Goal: Book appointment/travel/reservation

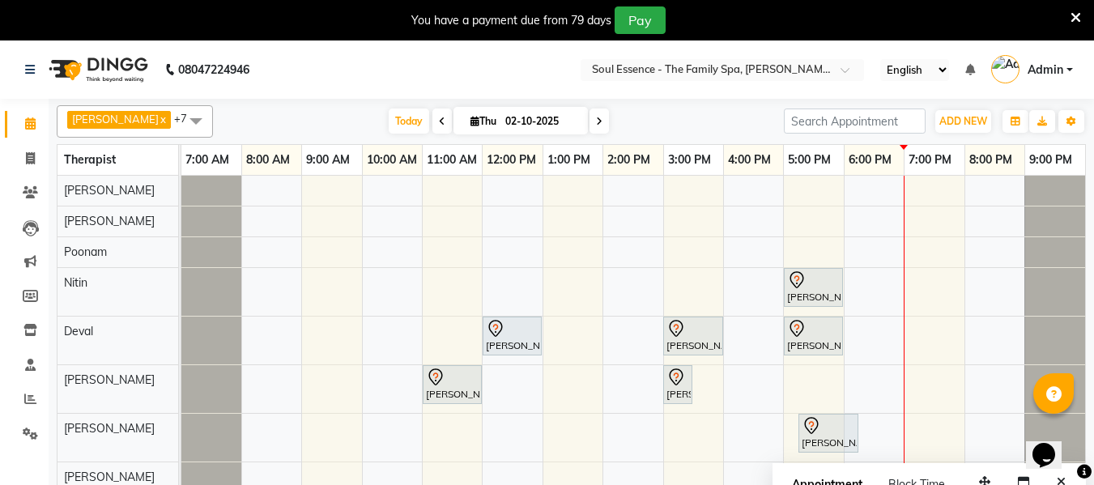
click at [596, 123] on icon at bounding box center [599, 122] width 6 height 10
type input "03-10-2025"
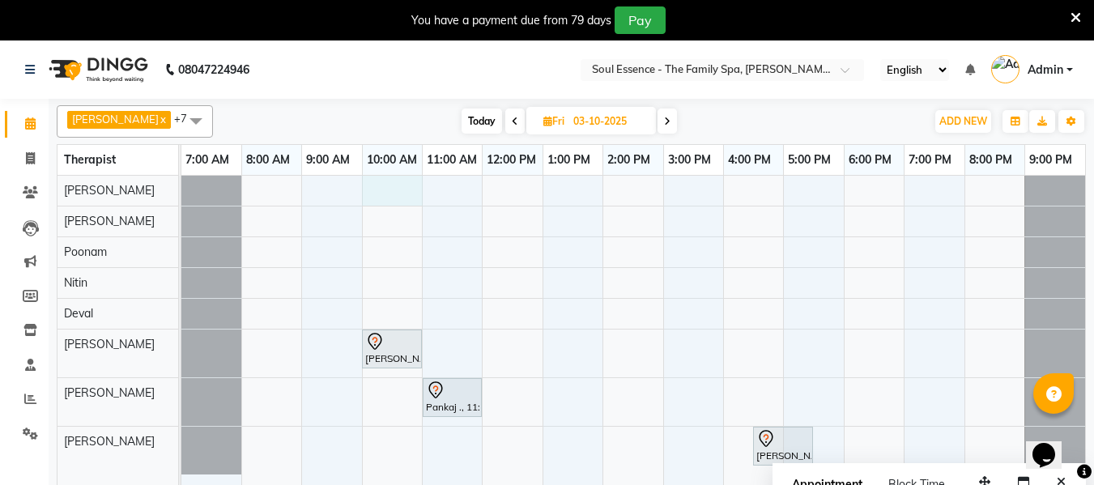
click at [381, 189] on div "[PERSON_NAME], 10:00 AM-11:00 AM, Deep Tissue Massage With Wintergreen Oil 60 M…" at bounding box center [633, 341] width 904 height 330
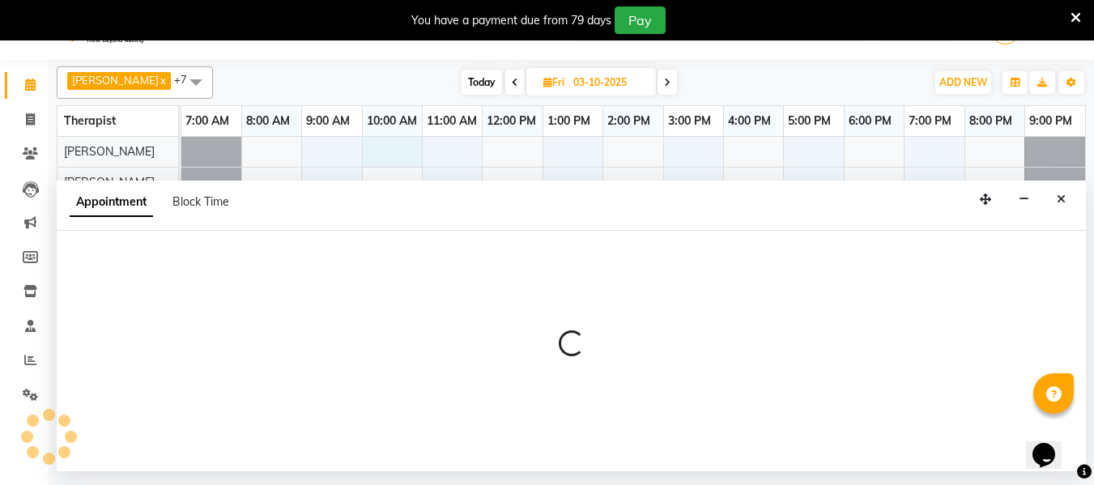
select select "64215"
select select "600"
select select "tentative"
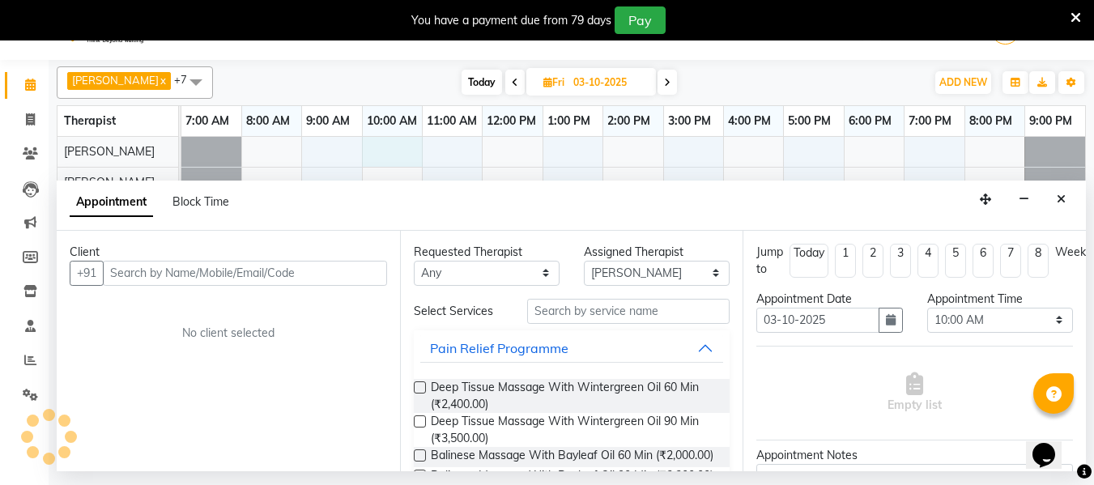
scroll to position [40, 0]
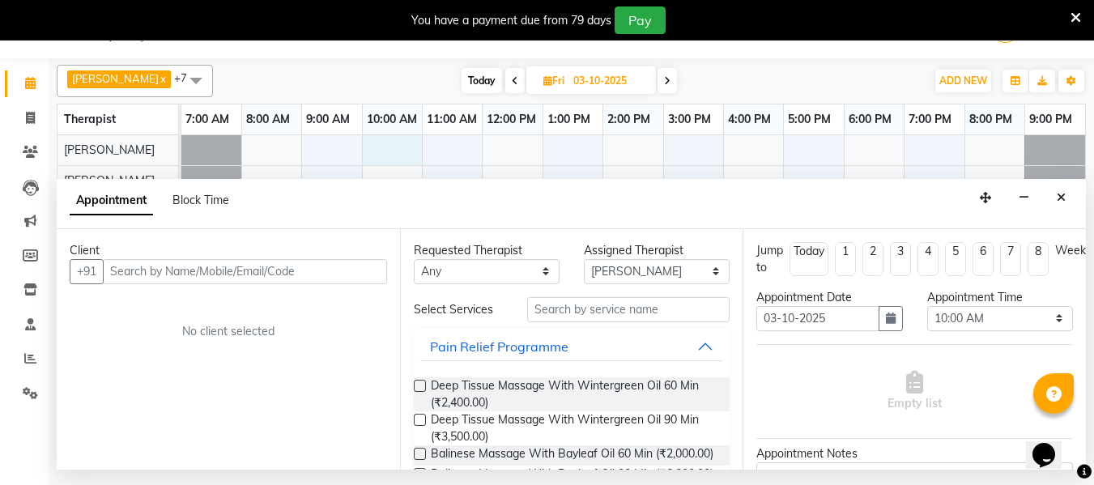
click at [168, 260] on input "text" at bounding box center [245, 271] width 284 height 25
click at [169, 275] on input "text" at bounding box center [245, 271] width 284 height 25
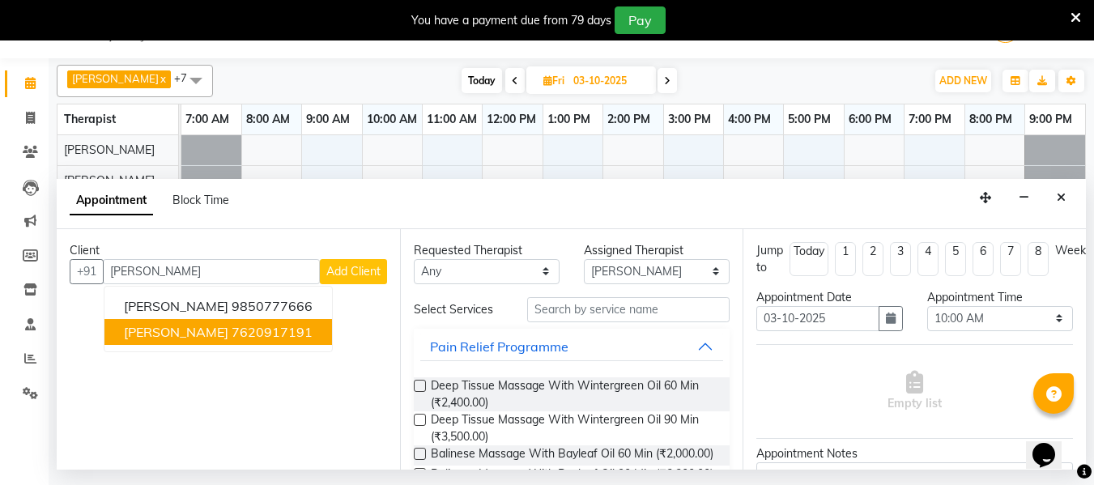
click at [180, 330] on span "[PERSON_NAME]" at bounding box center [176, 332] width 104 height 16
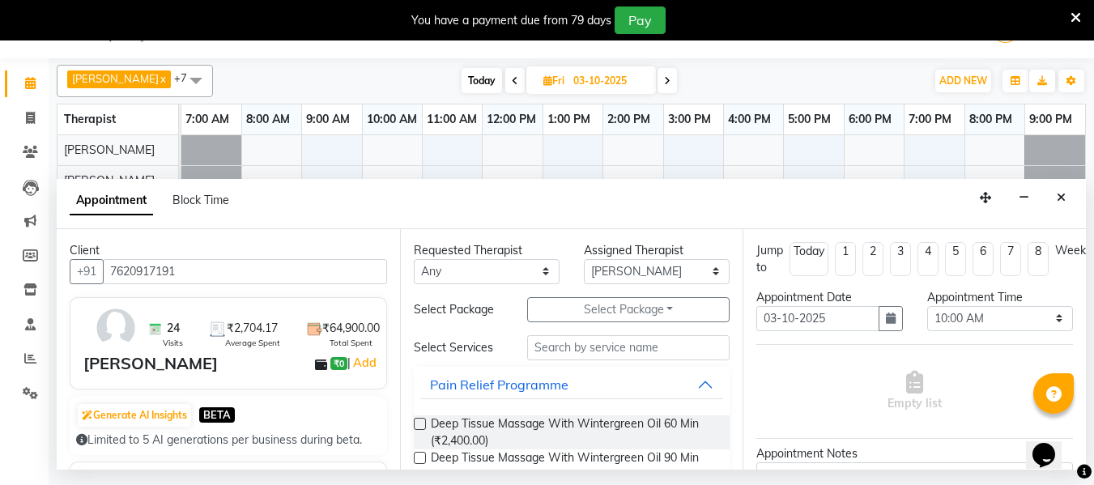
type input "7620917191"
click at [537, 349] on input "text" at bounding box center [628, 347] width 202 height 25
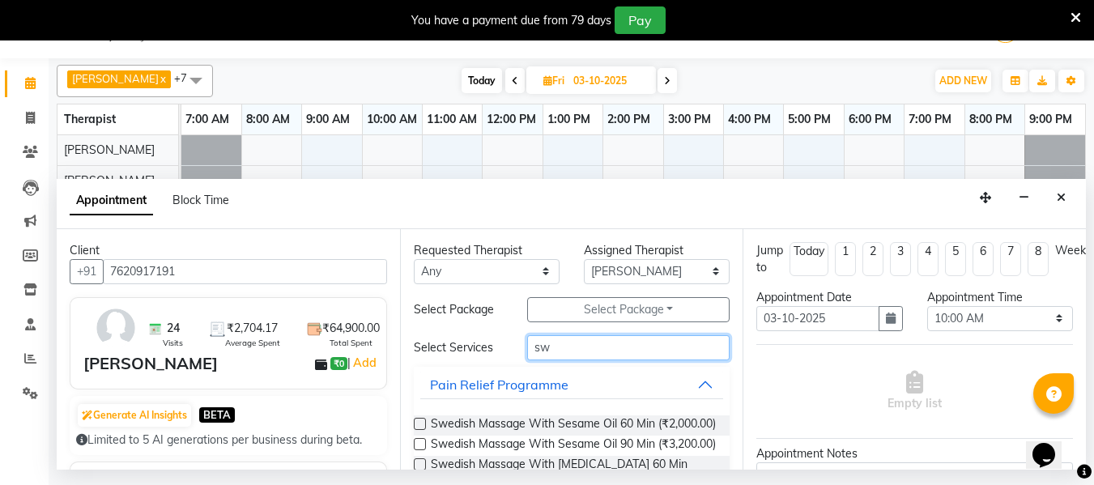
type input "sw"
click at [419, 426] on label at bounding box center [420, 424] width 12 height 12
click at [419, 426] on input "checkbox" at bounding box center [419, 425] width 11 height 11
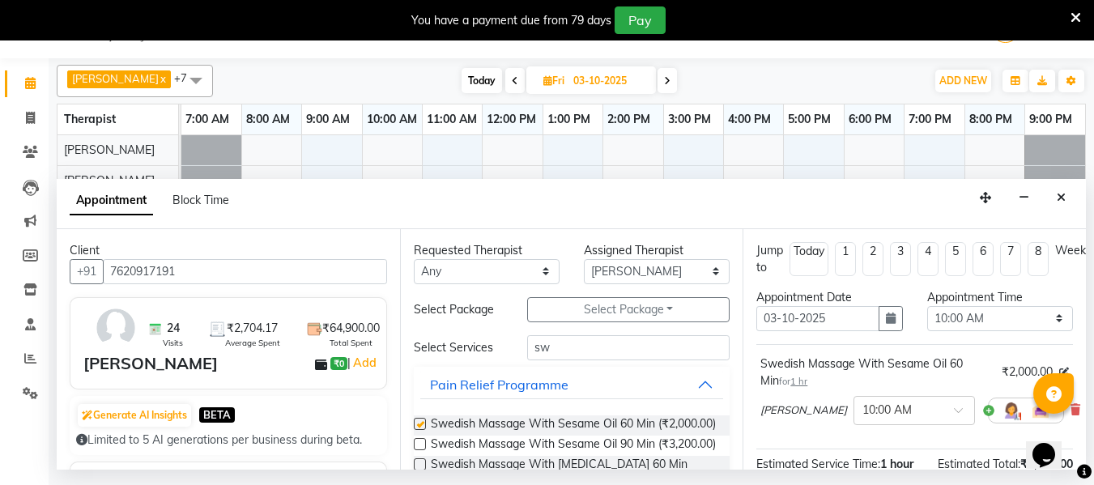
checkbox input "false"
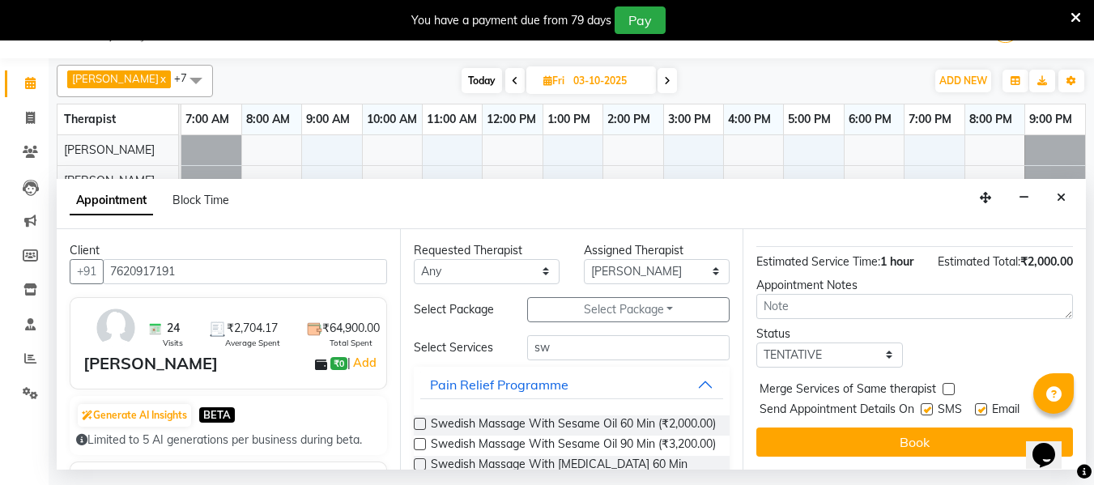
click at [928, 403] on label at bounding box center [927, 409] width 12 height 12
click at [928, 406] on input "checkbox" at bounding box center [926, 411] width 11 height 11
checkbox input "false"
click at [981, 403] on label at bounding box center [981, 409] width 12 height 12
click at [981, 406] on input "checkbox" at bounding box center [980, 411] width 11 height 11
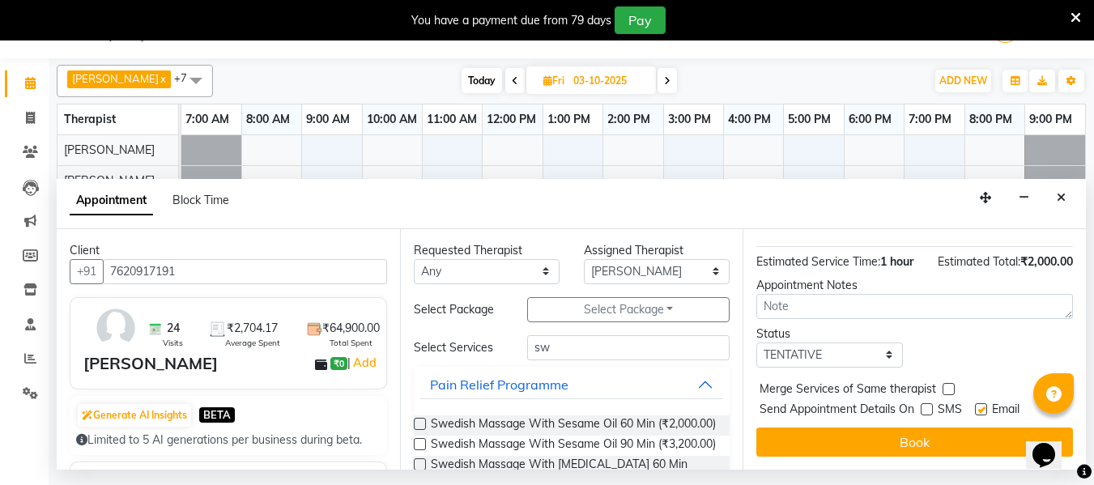
checkbox input "false"
click at [975, 410] on div "Jump to [DATE] 1 2 3 4 5 6 7 8 Weeks Appointment Date [DATE] Appointment Time S…" at bounding box center [914, 349] width 343 height 240
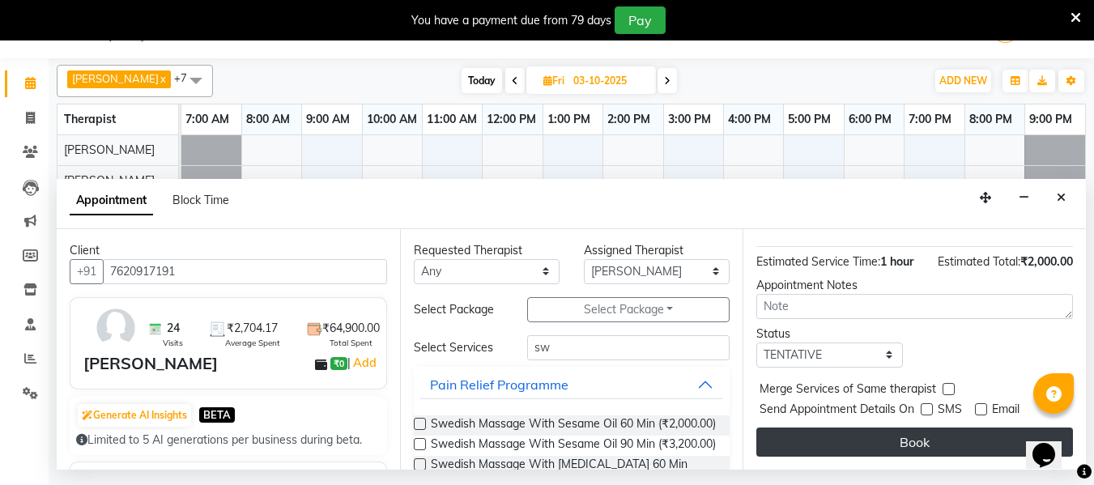
click at [964, 428] on button "Book" at bounding box center [914, 442] width 317 height 29
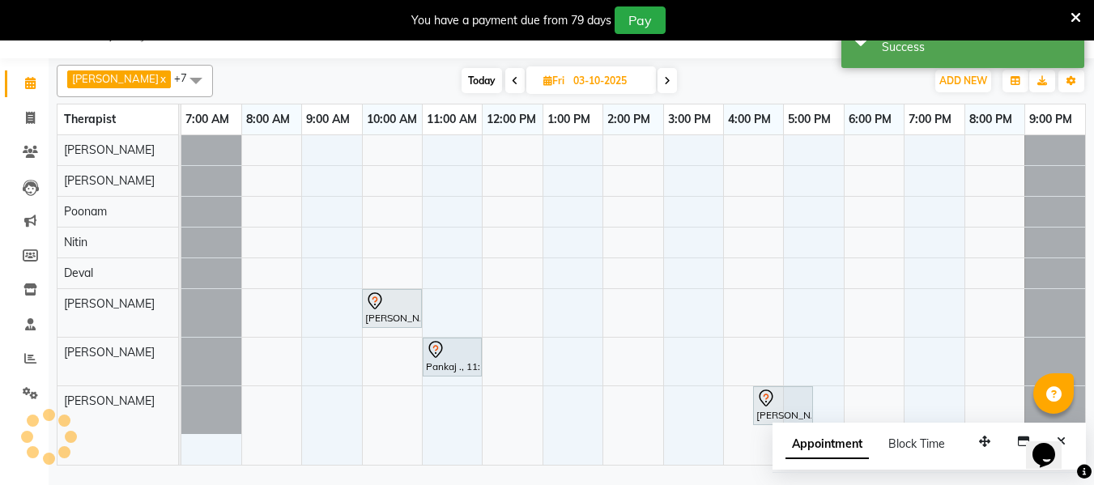
scroll to position [0, 0]
